Goal: Check status: Check status

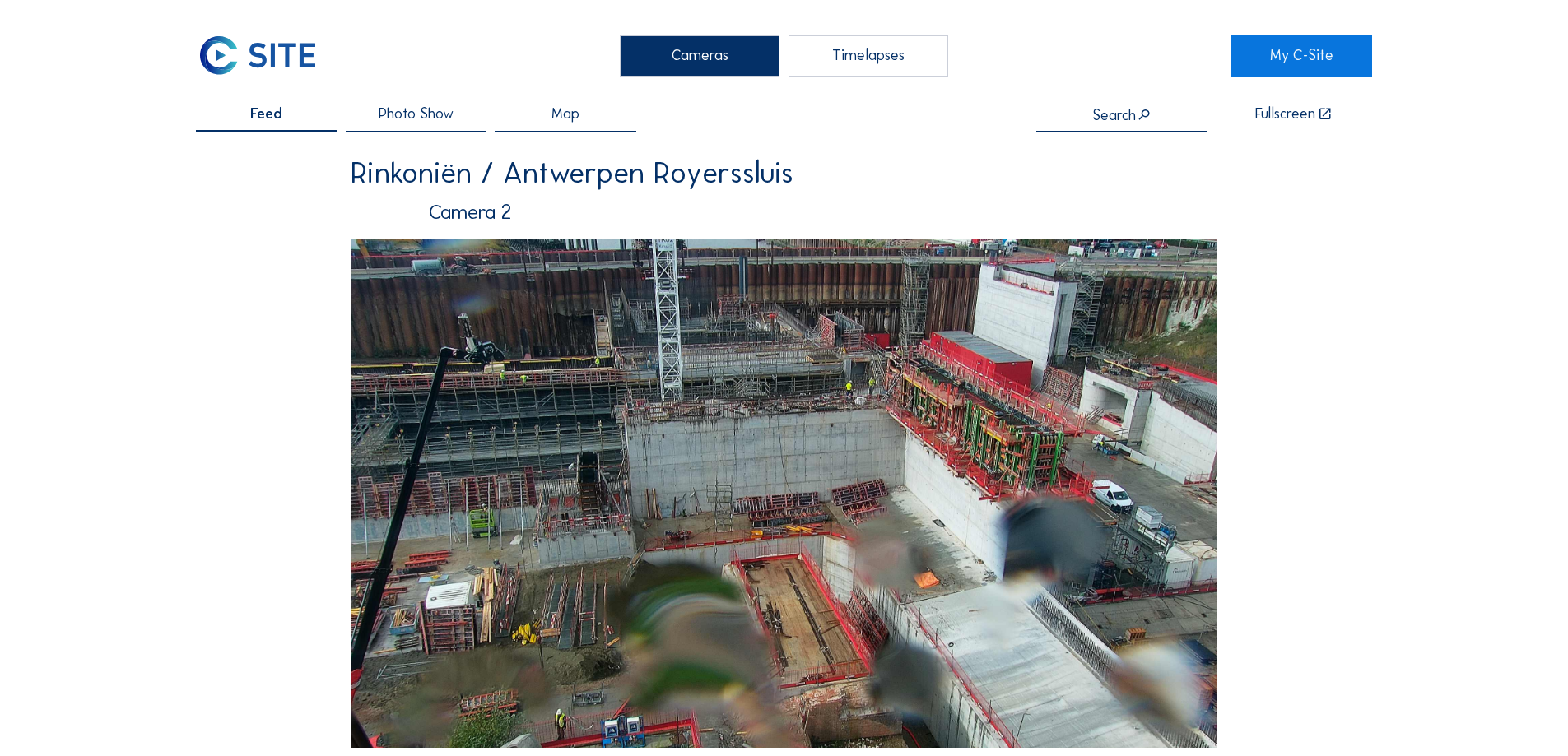
click at [728, 390] on img at bounding box center [783, 493] width 867 height 508
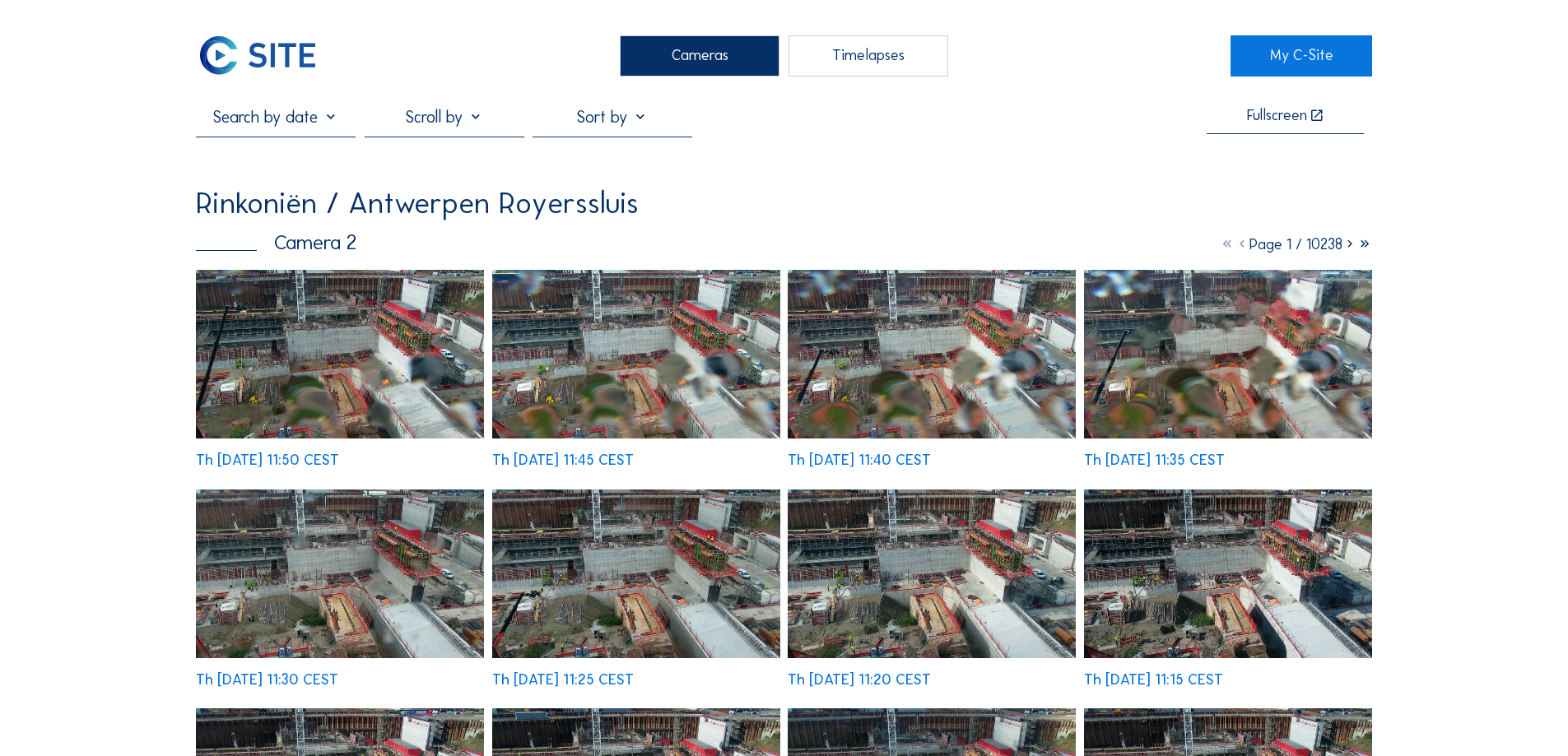
click at [716, 353] on img at bounding box center [636, 354] width 288 height 168
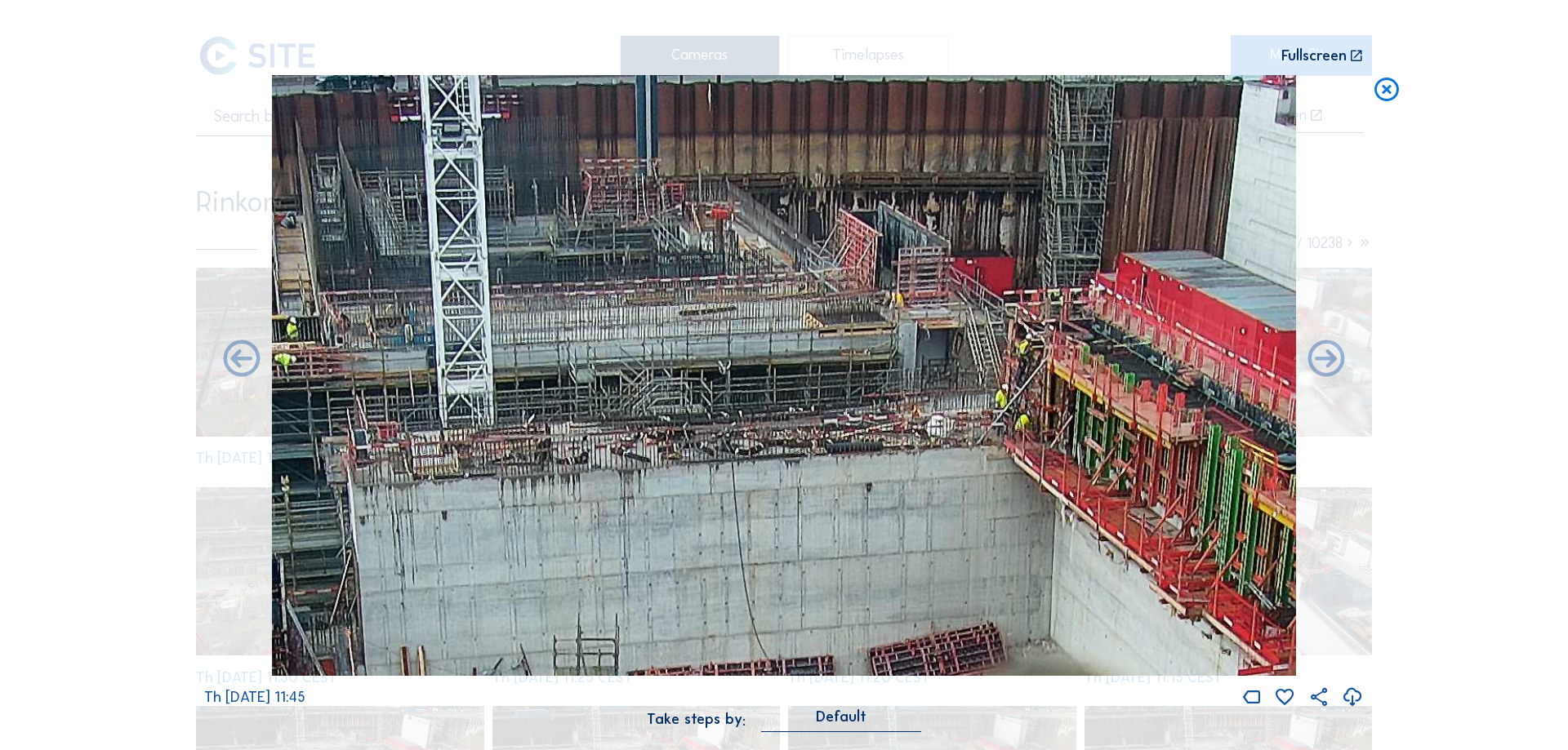
drag, startPoint x: 830, startPoint y: 302, endPoint x: 832, endPoint y: 454, distance: 152.0
click at [832, 454] on img at bounding box center [784, 375] width 1024 height 600
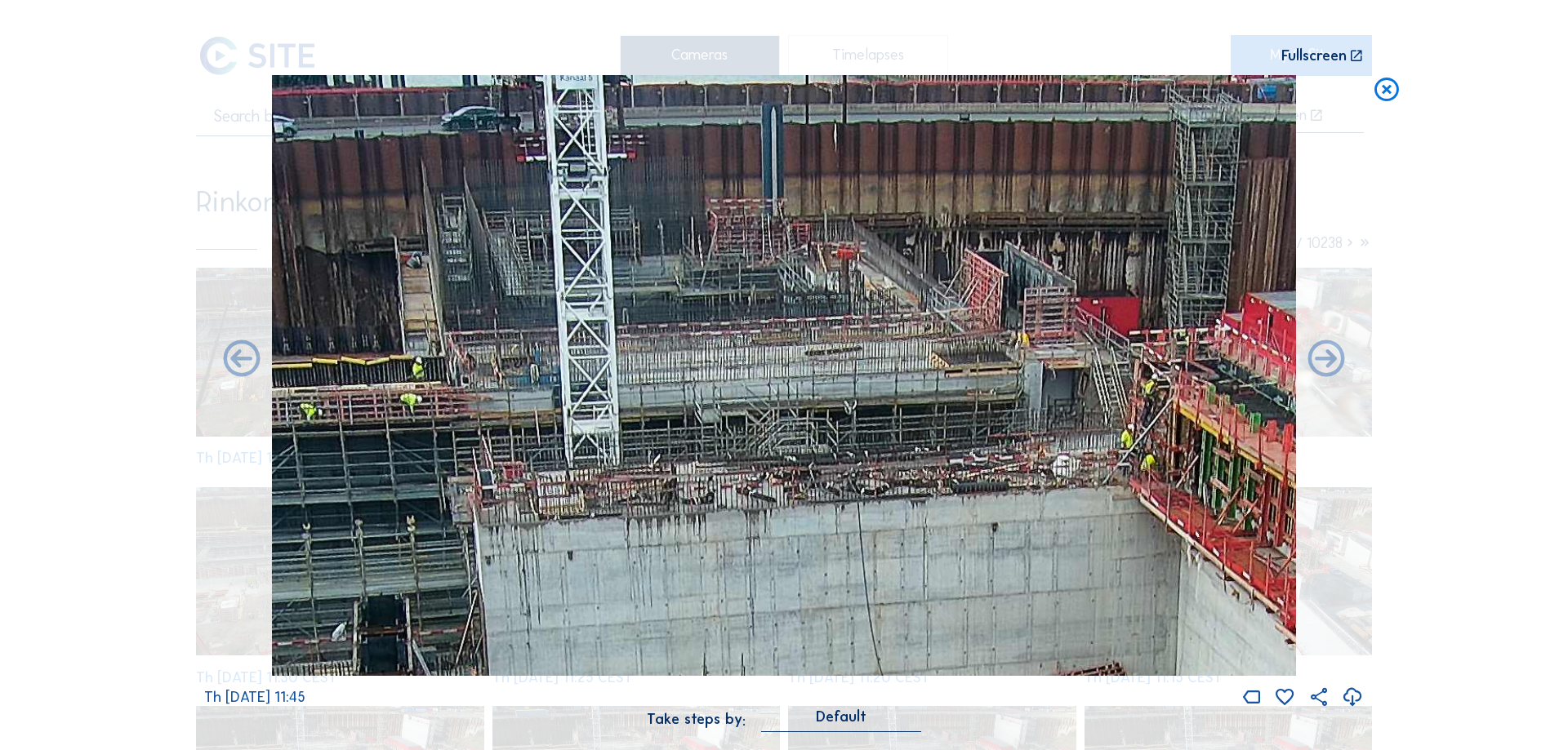
drag, startPoint x: 714, startPoint y: 458, endPoint x: 832, endPoint y: 495, distance: 123.7
click at [832, 495] on img at bounding box center [784, 375] width 1024 height 600
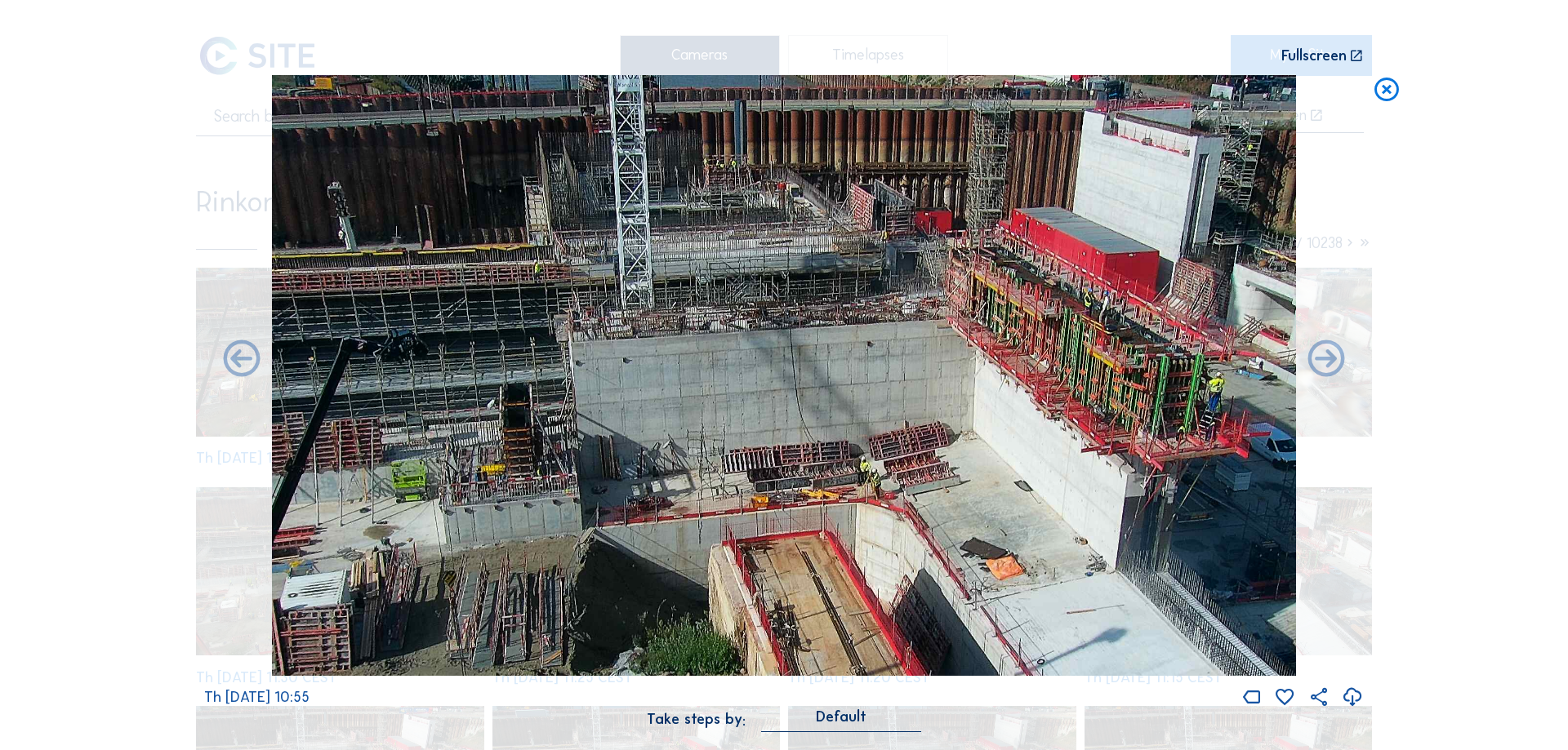
click at [1387, 85] on icon at bounding box center [1387, 90] width 30 height 31
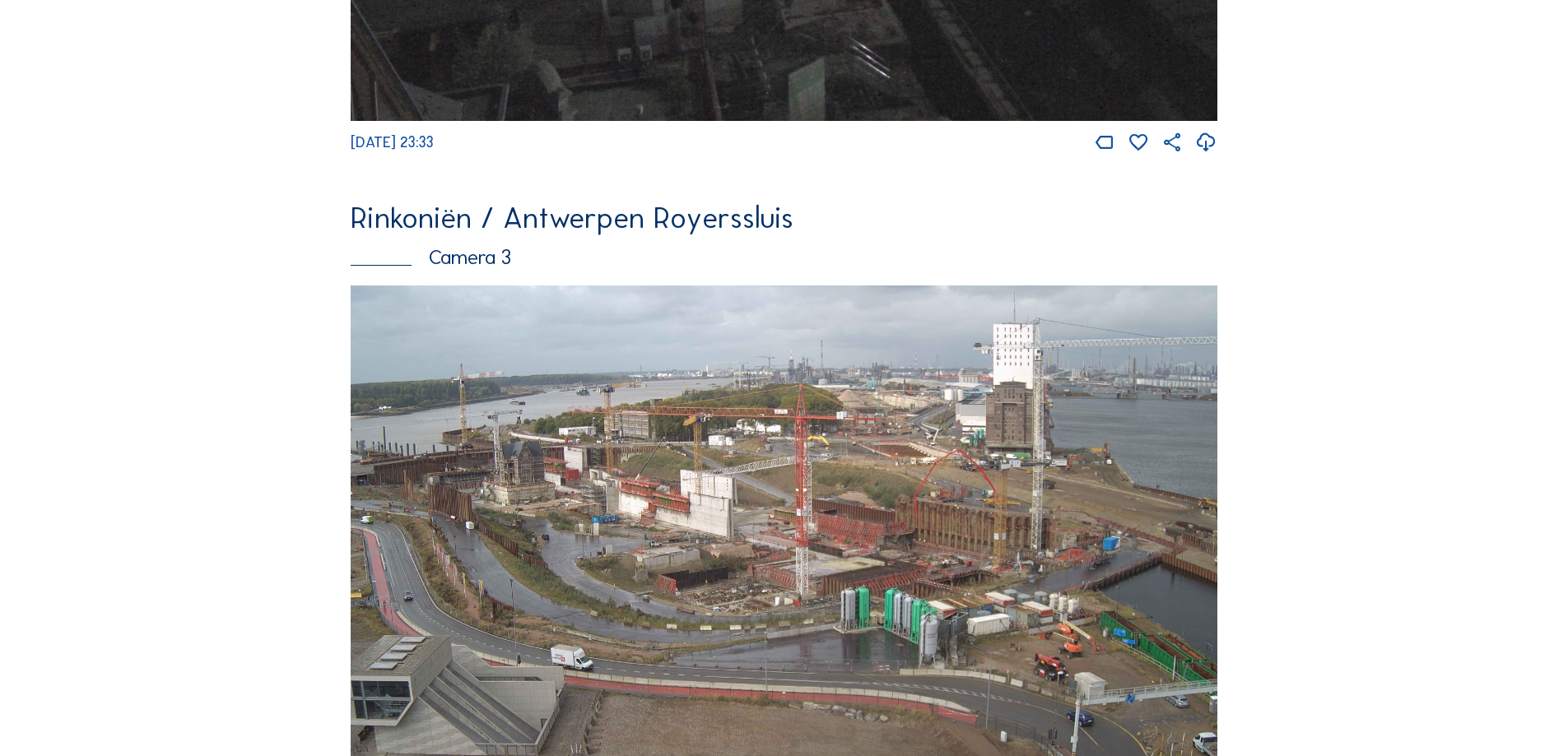
scroll to position [2305, 0]
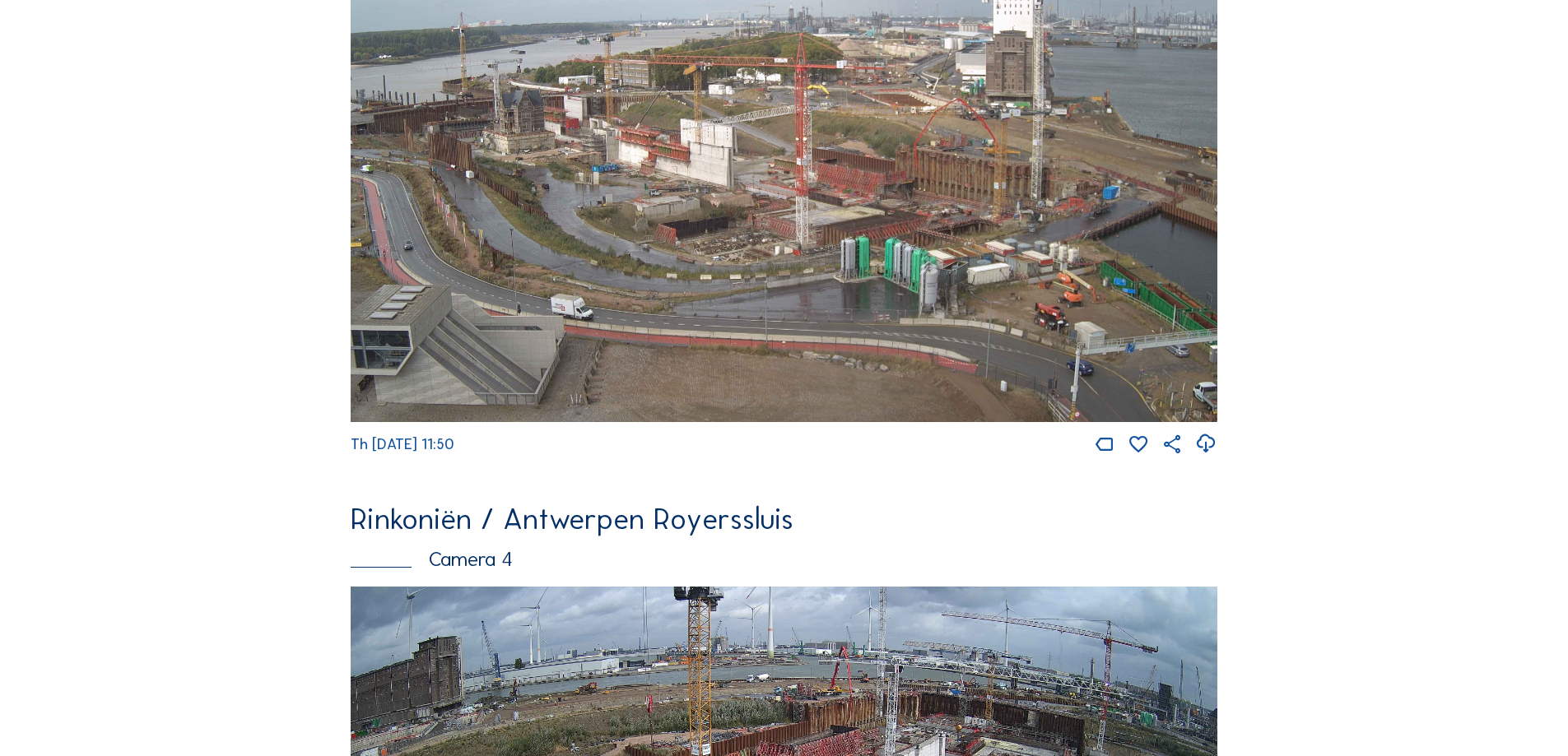
click at [475, 130] on img at bounding box center [783, 178] width 867 height 488
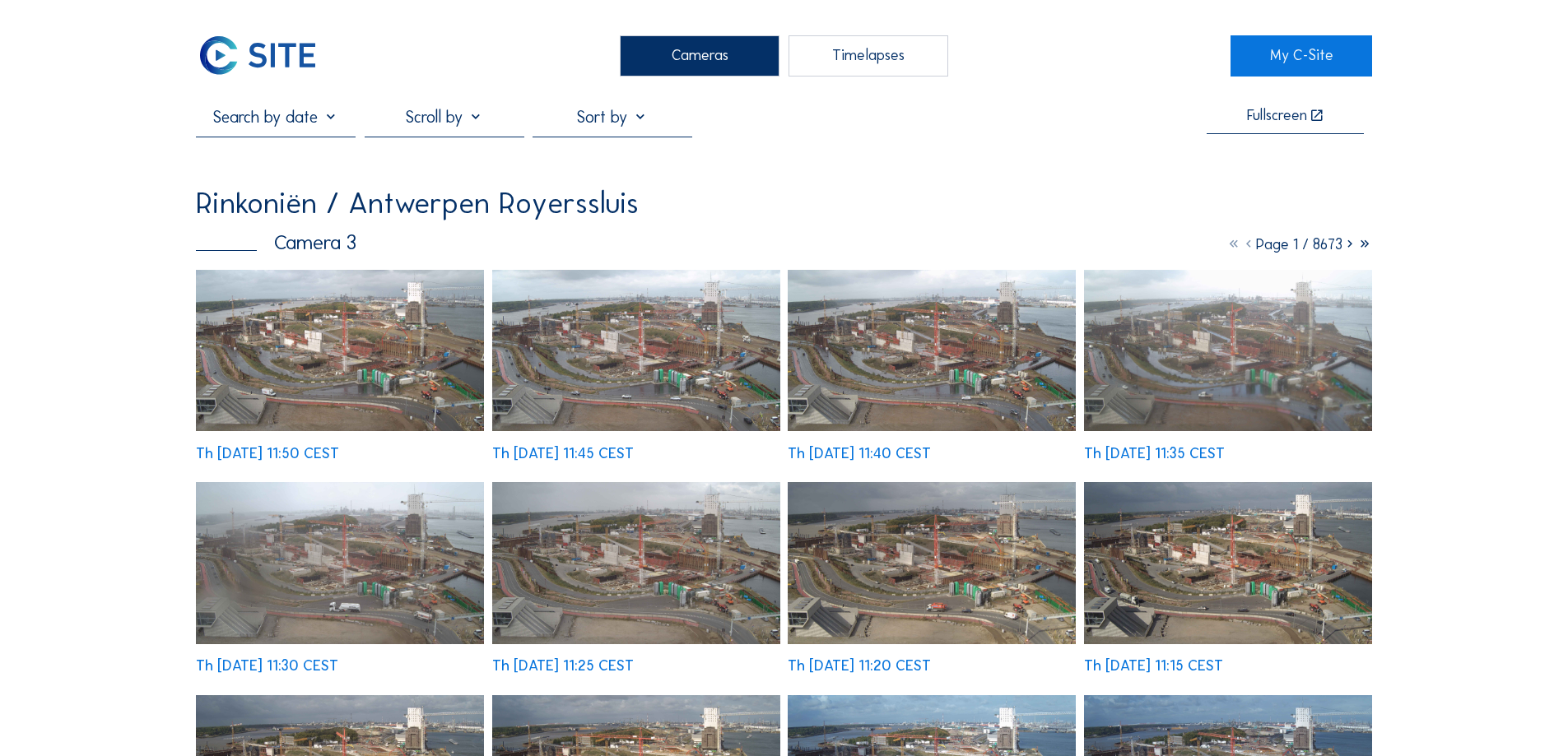
click at [628, 393] on img at bounding box center [636, 351] width 288 height 162
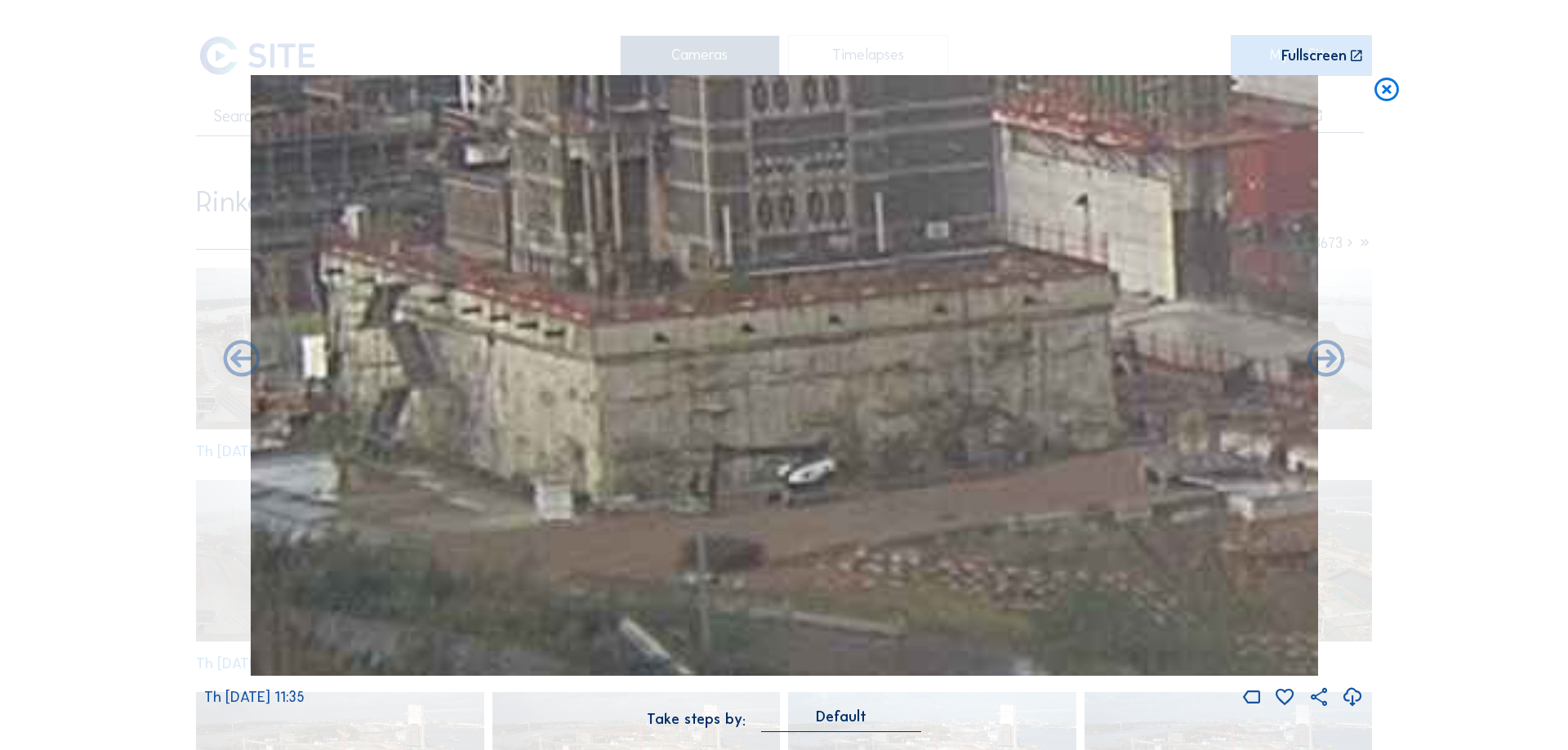
drag, startPoint x: 433, startPoint y: 311, endPoint x: 531, endPoint y: 343, distance: 103.1
click at [531, 343] on img at bounding box center [784, 375] width 1067 height 600
